Goal: Book appointment/travel/reservation

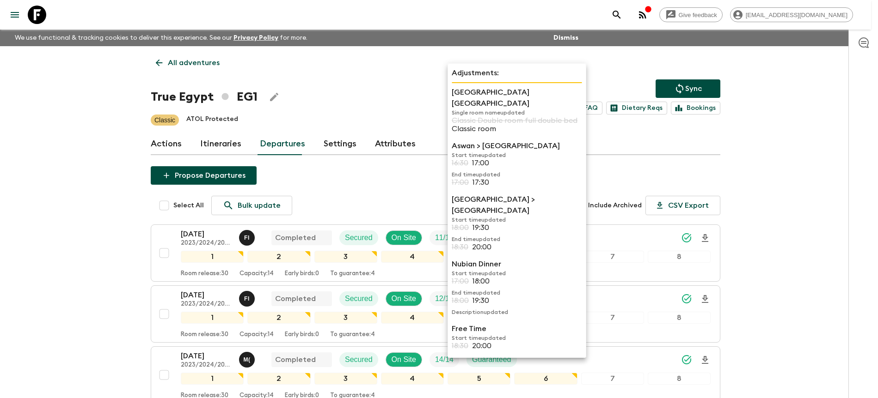
scroll to position [566, 0]
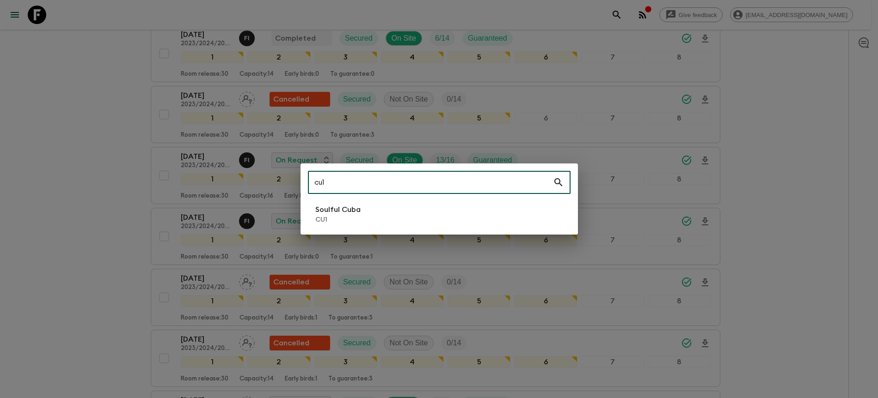
type input "cu1"
click at [474, 214] on li "Soulful Cuba CU1" at bounding box center [439, 215] width 263 height 26
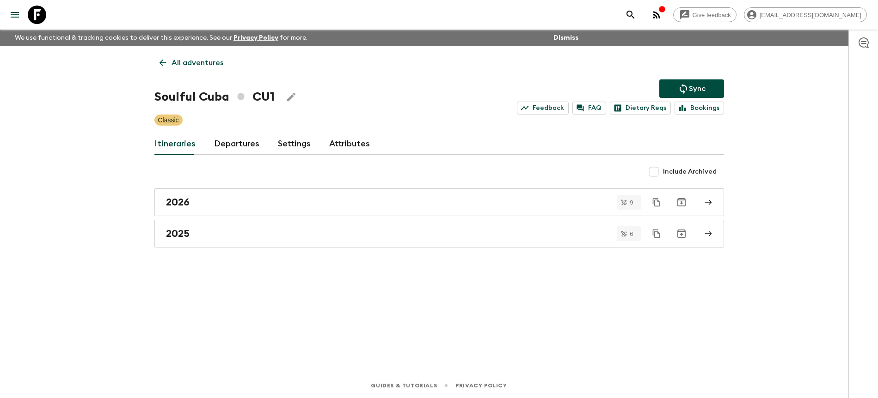
click at [243, 144] on link "Departures" at bounding box center [236, 144] width 45 height 22
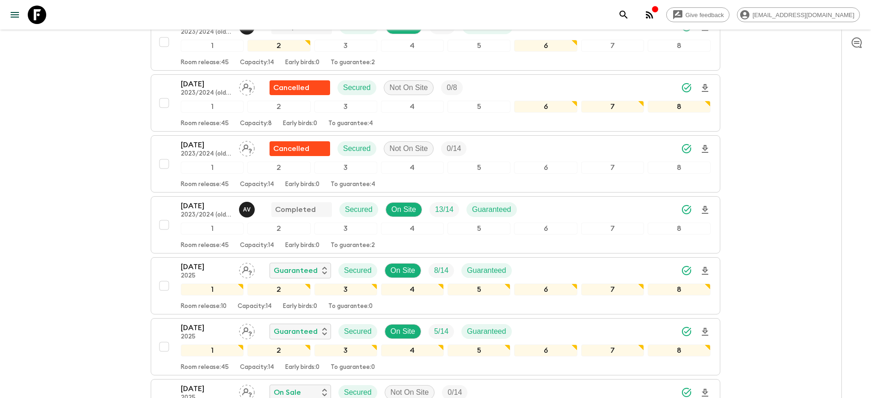
scroll to position [581, 0]
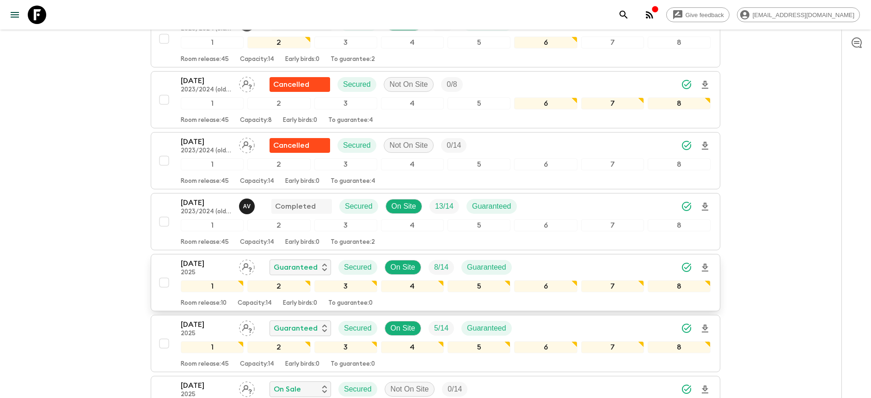
click at [604, 270] on div "[DATE] 2025 Guaranteed Secured On Site 8 / 14 Guaranteed" at bounding box center [446, 267] width 530 height 18
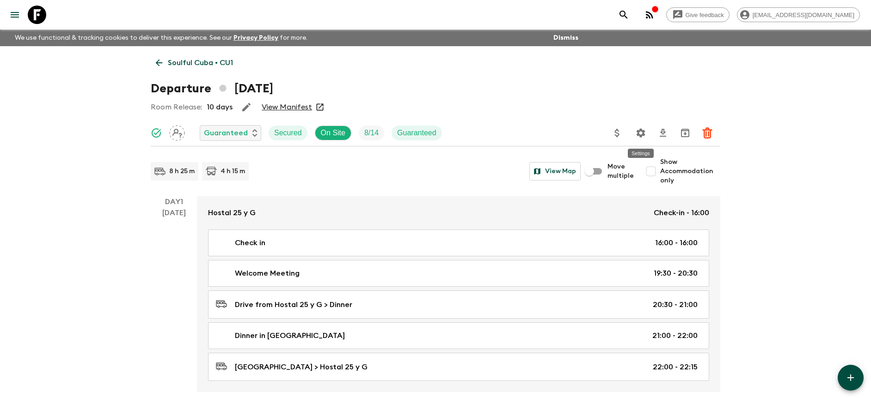
click at [642, 136] on icon "Settings" at bounding box center [640, 133] width 11 height 11
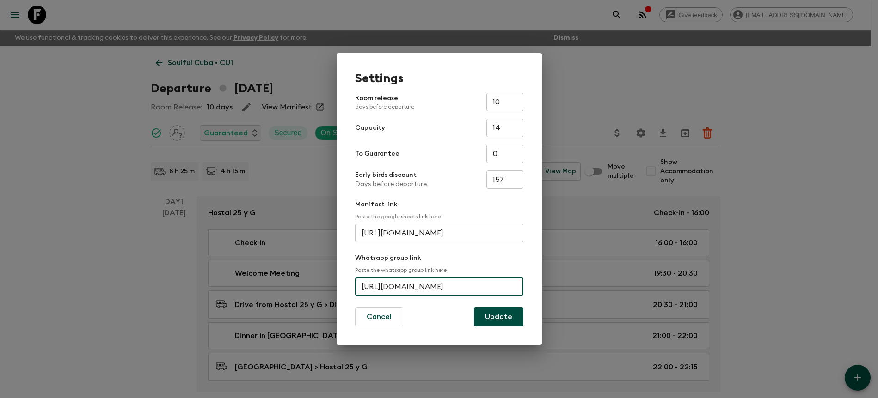
scroll to position [0, 34]
drag, startPoint x: 358, startPoint y: 289, endPoint x: 549, endPoint y: 294, distance: 191.0
click at [549, 294] on div "Settings Room release days before departure 10 ​ Capacity 14 ​ To Guarantee 0 ​…" at bounding box center [439, 199] width 878 height 398
click at [591, 110] on div "Settings Room release days before departure 10 ​ Capacity 14 ​ To Guarantee 0 ​…" at bounding box center [439, 199] width 878 height 398
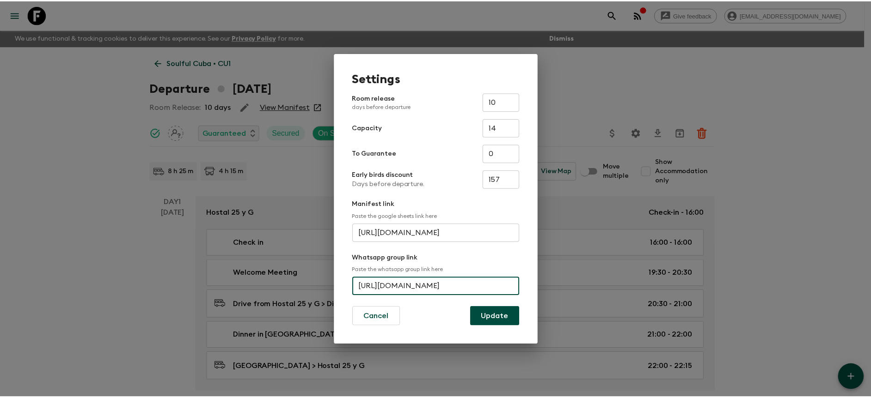
scroll to position [0, 0]
